Goal: Information Seeking & Learning: Learn about a topic

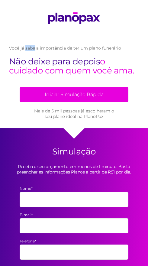
click at [144, 48] on div "Você já sabe a importância de ter um plano funerário Não deixe para depois o cu…" at bounding box center [74, 82] width 148 height 92
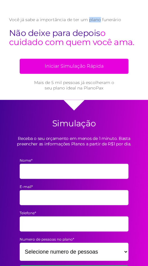
scroll to position [28, 0]
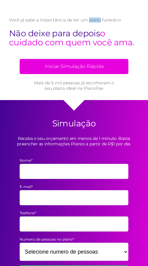
click at [8, 100] on div "Você já sabe a importância de ter um plano funerário Não deixe para depois o cu…" at bounding box center [74, 54] width 148 height 92
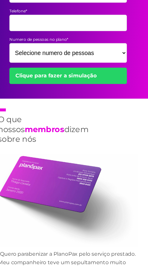
scroll to position [231, 0]
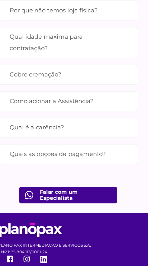
scroll to position [974, 0]
